Goal: Task Accomplishment & Management: Manage account settings

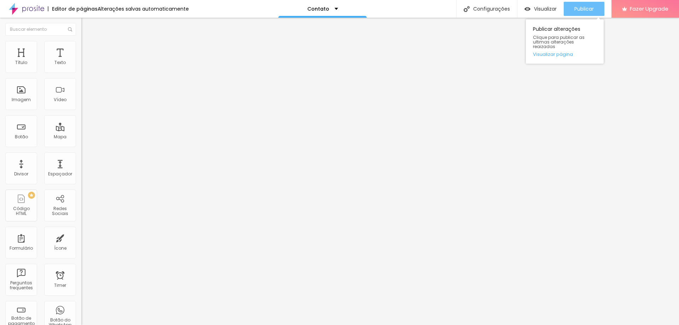
click at [588, 5] on div "Publicar" at bounding box center [583, 9] width 19 height 14
click at [81, 66] on input "Alboom Brasil" at bounding box center [123, 62] width 85 height 7
type input "Rua Santo Egídio, 279"
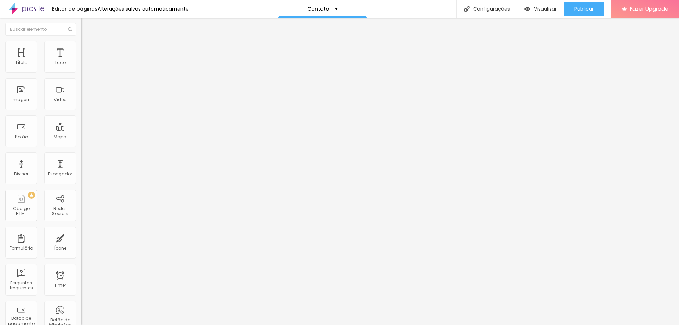
click at [81, 146] on div "Editar Mapa Conteúdo Estilo Avançado Endereço Rua Santo Egídio, 279 Alinhamento…" at bounding box center [121, 171] width 81 height 307
click at [81, 41] on img at bounding box center [84, 44] width 6 height 6
click at [81, 48] on img at bounding box center [84, 51] width 6 height 6
click at [81, 44] on img at bounding box center [84, 44] width 6 height 6
type input "95"
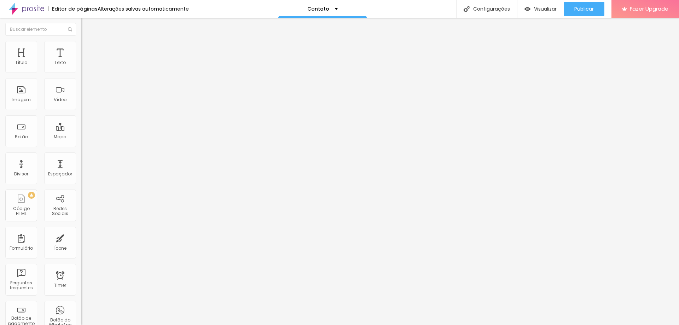
type input "95"
type input "90"
type input "85"
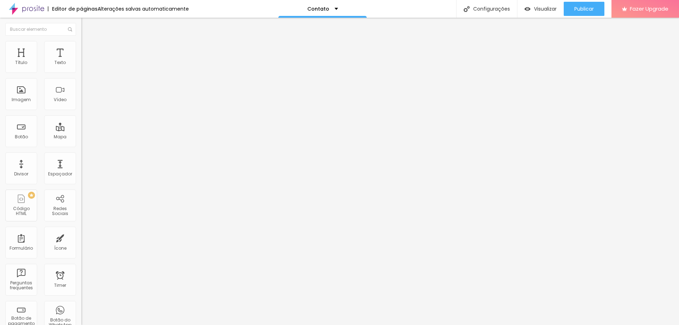
type input "80"
type input "75"
type input "80"
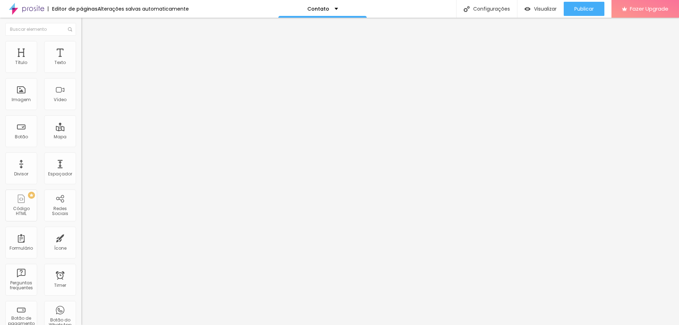
type input "80"
type input "90"
type input "100"
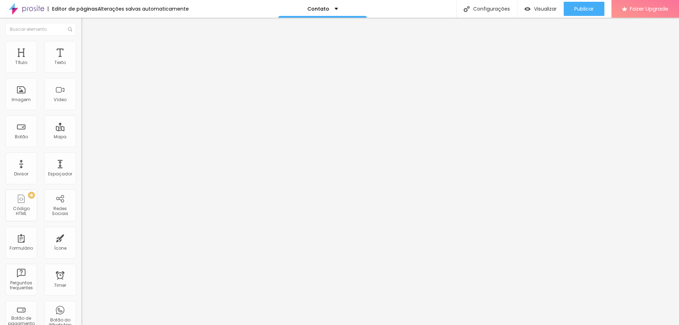
drag, startPoint x: 73, startPoint y: 76, endPoint x: 87, endPoint y: 71, distance: 14.9
click at [87, 71] on input "range" at bounding box center [104, 70] width 46 height 6
click at [581, 11] on span "Publicar" at bounding box center [583, 9] width 19 height 6
click at [87, 25] on img "button" at bounding box center [90, 26] width 6 height 6
click at [493, 8] on div "Configurações" at bounding box center [486, 9] width 61 height 18
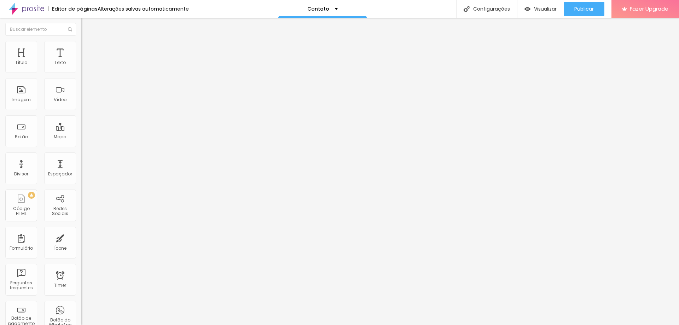
drag, startPoint x: 323, startPoint y: 201, endPoint x: 423, endPoint y: 199, distance: 100.8
type input "EANA FOTOGRAFIA - CONTATO"
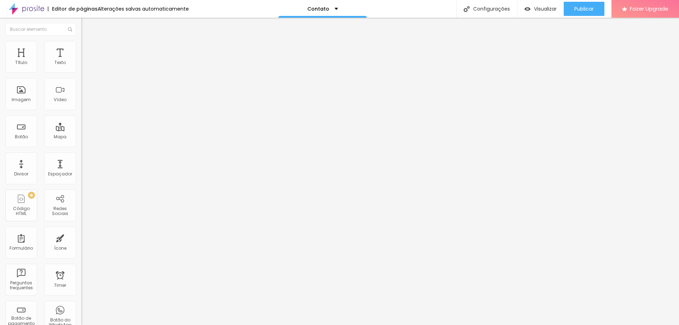
drag, startPoint x: 426, startPoint y: 152, endPoint x: 258, endPoint y: 147, distance: 167.7
type input "EANA FOTOGRAFIA - CONTATO"
drag, startPoint x: 402, startPoint y: 190, endPoint x: 248, endPoint y: 179, distance: 155.3
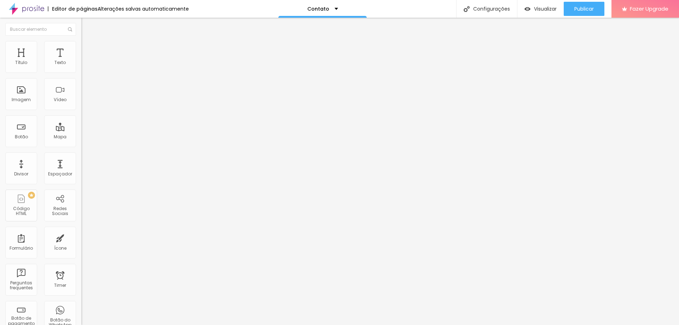
type textarea "Fotos, Corrida de Rua, Esportes, Fotografia"
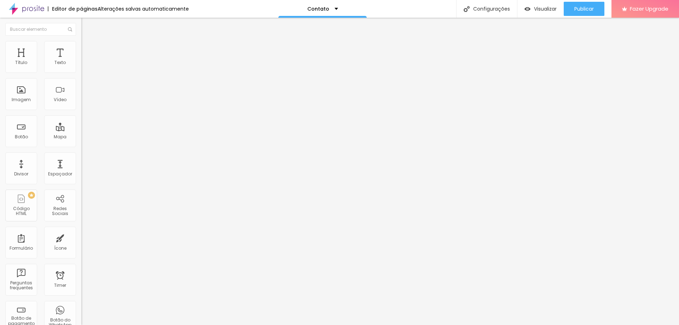
drag, startPoint x: 302, startPoint y: 187, endPoint x: 376, endPoint y: 191, distance: 74.0
type textarea "Fotografia"
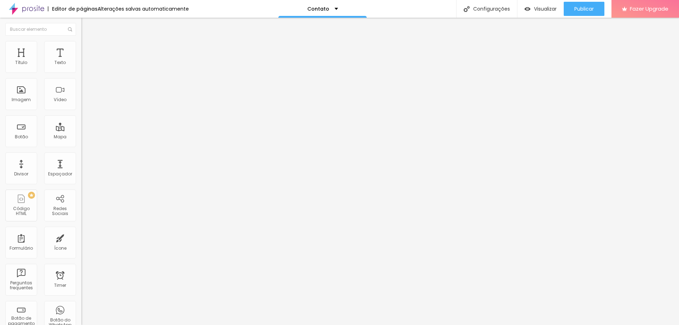
click at [33, 8] on img at bounding box center [26, 9] width 35 height 18
click at [586, 6] on span "Publicar" at bounding box center [583, 9] width 19 height 6
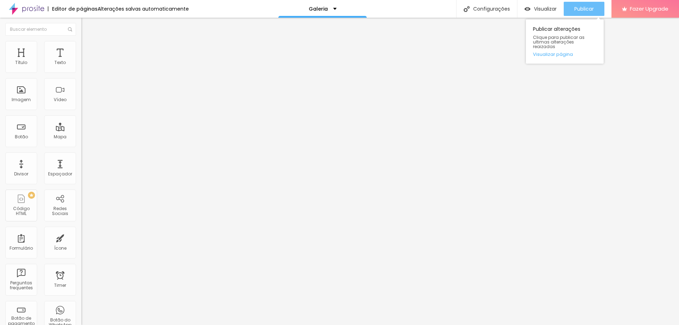
click at [586, 6] on span "Publicar" at bounding box center [583, 9] width 19 height 6
click at [560, 52] on link "Visualizar página" at bounding box center [565, 54] width 64 height 5
click at [81, 72] on span "Titulo 3" at bounding box center [91, 68] width 20 height 8
click at [81, 67] on span "Titulo 2" at bounding box center [92, 62] width 23 height 9
click at [81, 82] on span "Titulo 5" at bounding box center [89, 79] width 16 height 6
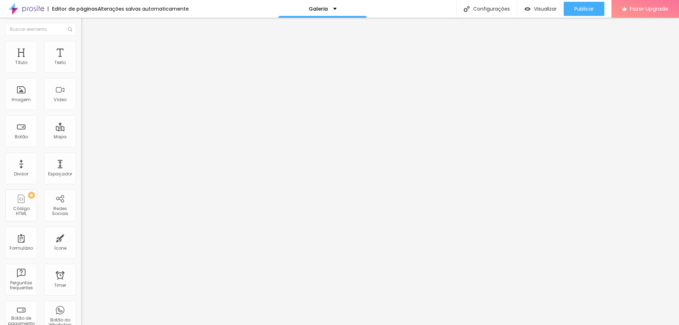
type input "90"
type input "81"
type input "77"
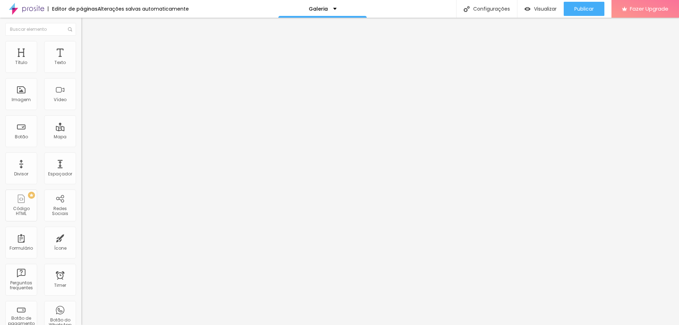
type input "77"
type input "76"
type input "75"
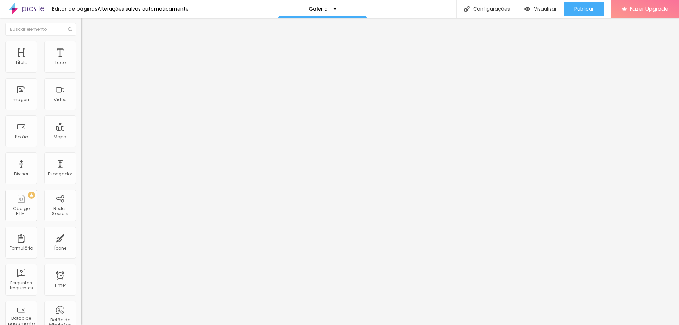
type input "74"
type input "72"
type input "71"
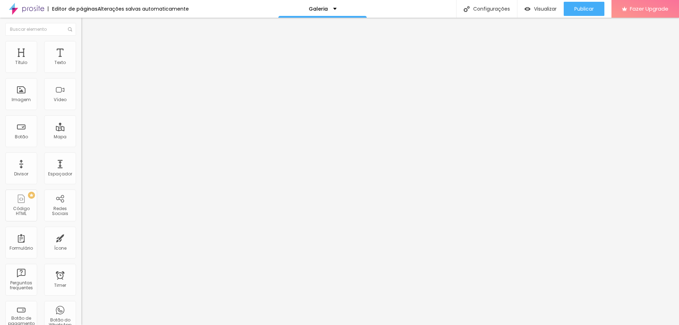
type input "71"
type input "70"
type input "66"
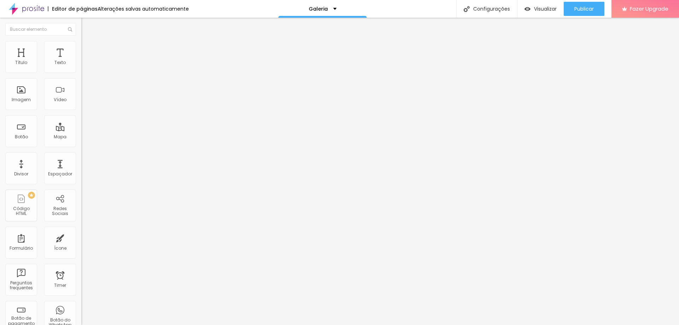
type input "64"
type input "63"
type input "61"
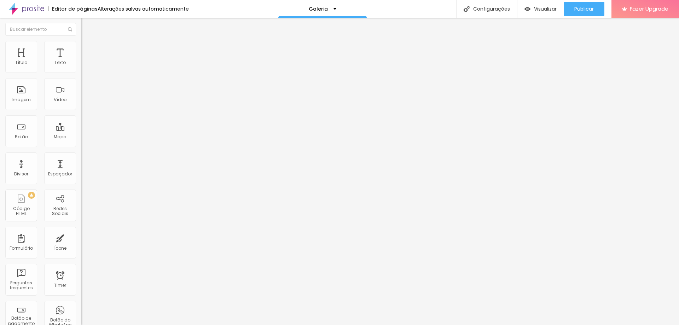
type input "61"
type input "59"
type input "58"
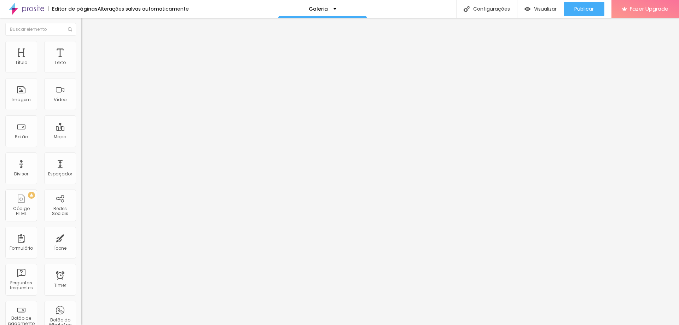
type input "54"
type input "49"
drag, startPoint x: 59, startPoint y: 148, endPoint x: 34, endPoint y: 150, distance: 24.5
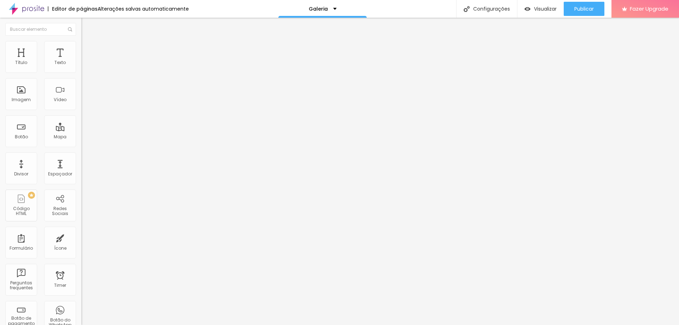
type input "49"
click at [81, 169] on input "range" at bounding box center [104, 172] width 46 height 6
click at [81, 45] on img at bounding box center [84, 44] width 6 height 6
click at [81, 40] on img at bounding box center [84, 37] width 6 height 6
click at [81, 61] on span "Trocar imagem" at bounding box center [100, 58] width 39 height 6
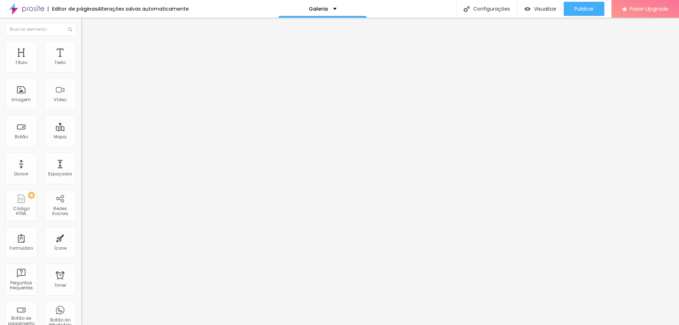
click at [81, 47] on li "Estilo" at bounding box center [121, 44] width 81 height 7
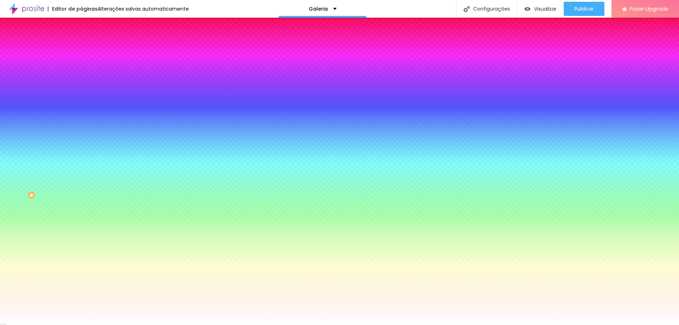
click at [81, 103] on input "#FFFFFF" at bounding box center [123, 99] width 85 height 7
click at [84, 94] on icon "button" at bounding box center [86, 91] width 5 height 5
click at [81, 96] on div at bounding box center [121, 96] width 81 height 0
type input "#FFFFFF"
drag, startPoint x: 46, startPoint y: 151, endPoint x: 5, endPoint y: 134, distance: 44.7
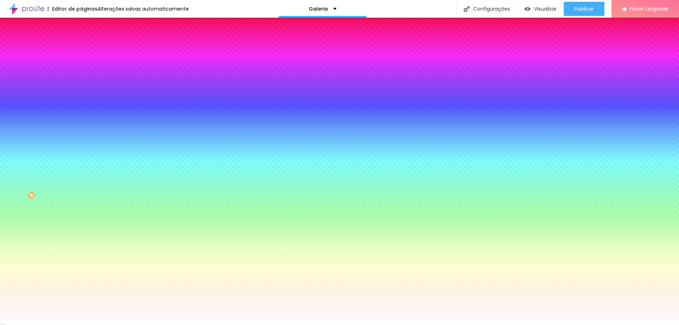
click at [81, 134] on div "Imagem de fundo Adicionar imagem Efeito da Imagem Nenhum Nenhum Parallax Cor de…" at bounding box center [121, 101] width 81 height 92
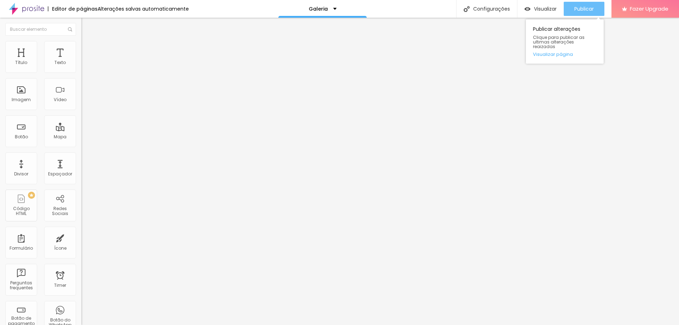
click at [588, 8] on span "Publicar" at bounding box center [583, 9] width 19 height 6
click at [589, 7] on span "Publicar" at bounding box center [583, 9] width 19 height 6
click at [81, 61] on span "Titulo 1" at bounding box center [92, 56] width 23 height 10
click at [581, 10] on span "Publicar" at bounding box center [583, 9] width 19 height 6
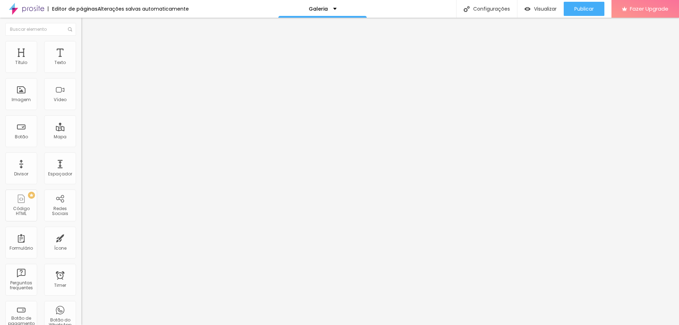
click at [87, 61] on span "Titulo 1" at bounding box center [98, 56] width 23 height 10
click at [583, 8] on span "Publicar" at bounding box center [583, 9] width 19 height 6
click at [575, 9] on span "Publicar" at bounding box center [583, 9] width 19 height 6
click at [38, 10] on img at bounding box center [26, 9] width 35 height 18
click at [477, 9] on div "Configurações" at bounding box center [486, 9] width 61 height 18
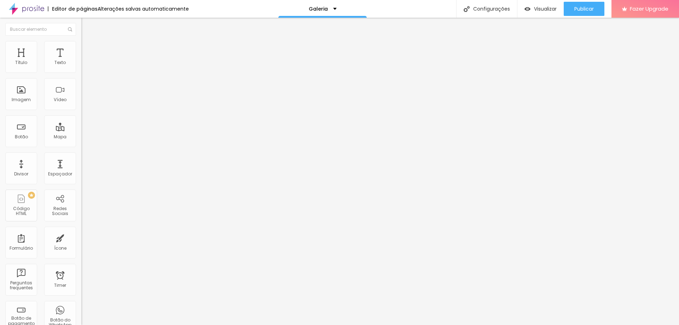
type input "Fotos Preto e Branco"
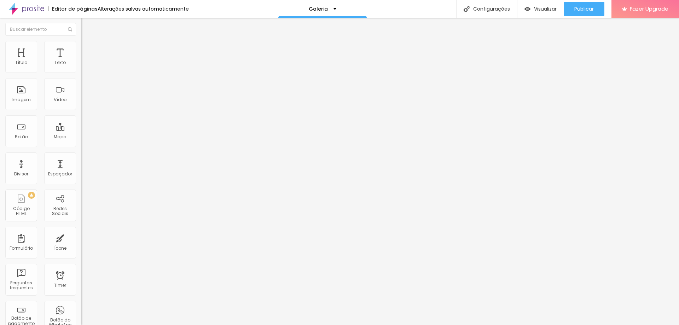
type input "/fotospb"
click at [28, 11] on img at bounding box center [26, 9] width 35 height 18
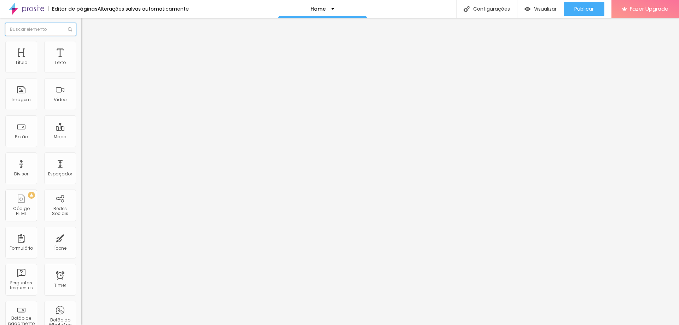
click at [45, 32] on input "text" at bounding box center [40, 29] width 71 height 13
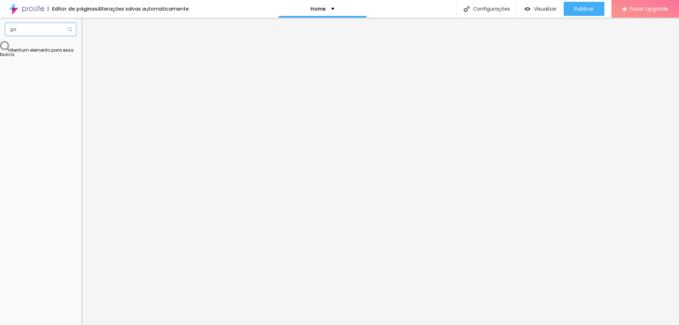
type input "g"
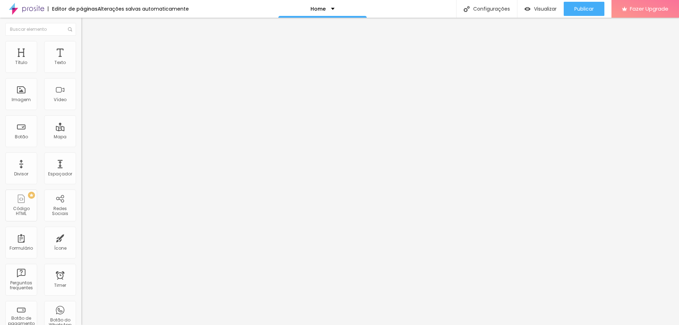
click at [40, 8] on img at bounding box center [26, 9] width 35 height 18
